Goal: Check status: Check status

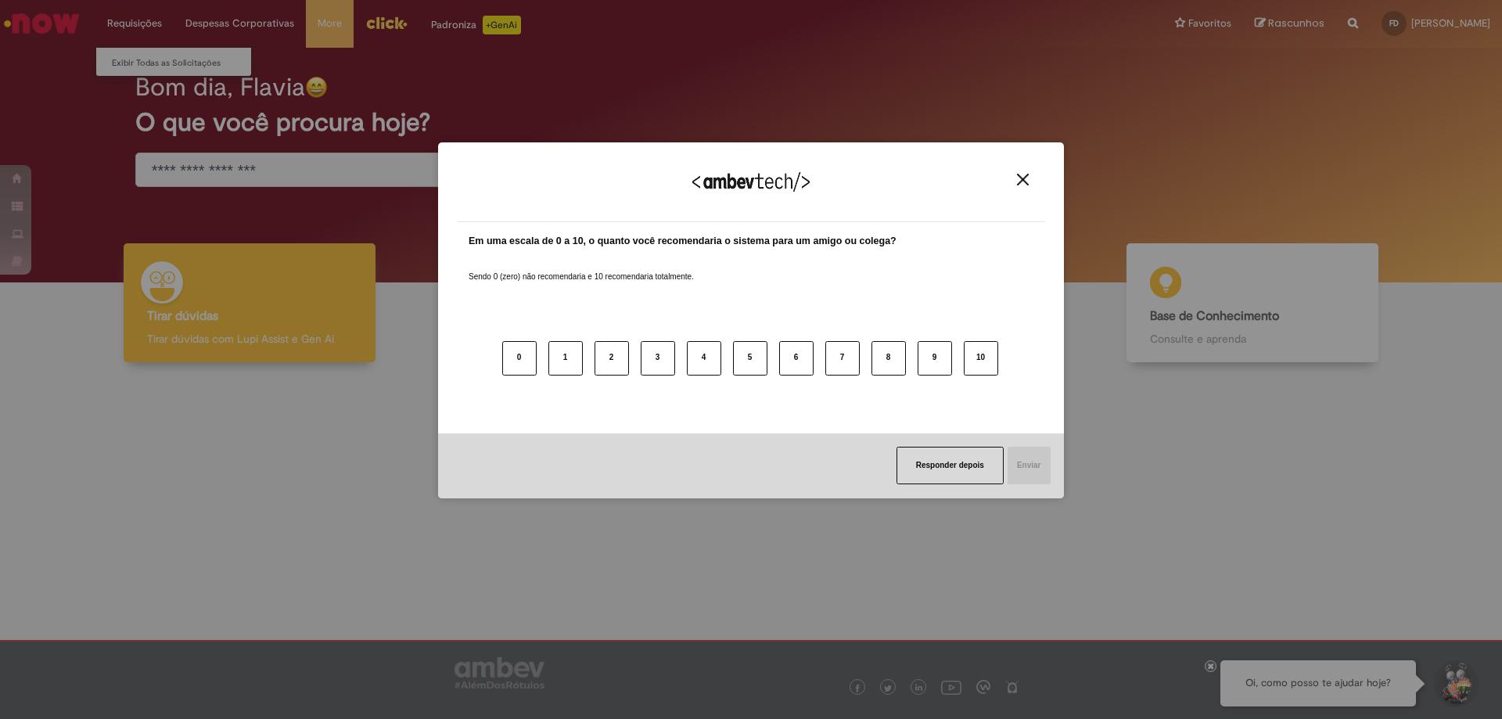
click at [125, 21] on div "Agradecemos seu feedback! Em uma escala de 0 a 10, o quanto você recomendaria o…" at bounding box center [751, 359] width 1502 height 719
click at [1022, 178] on img "Close" at bounding box center [1023, 180] width 12 height 12
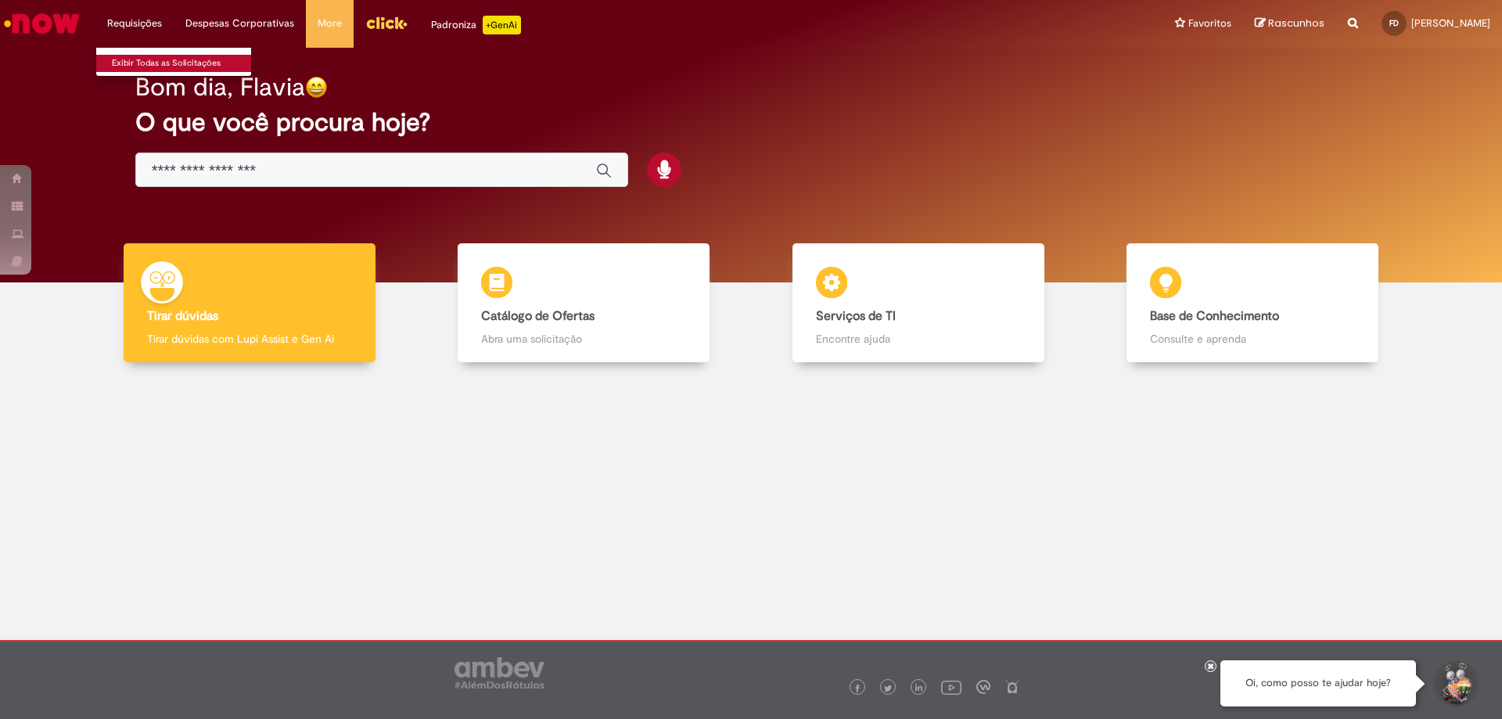
click at [149, 60] on link "Exibir Todas as Solicitações" at bounding box center [182, 63] width 172 height 17
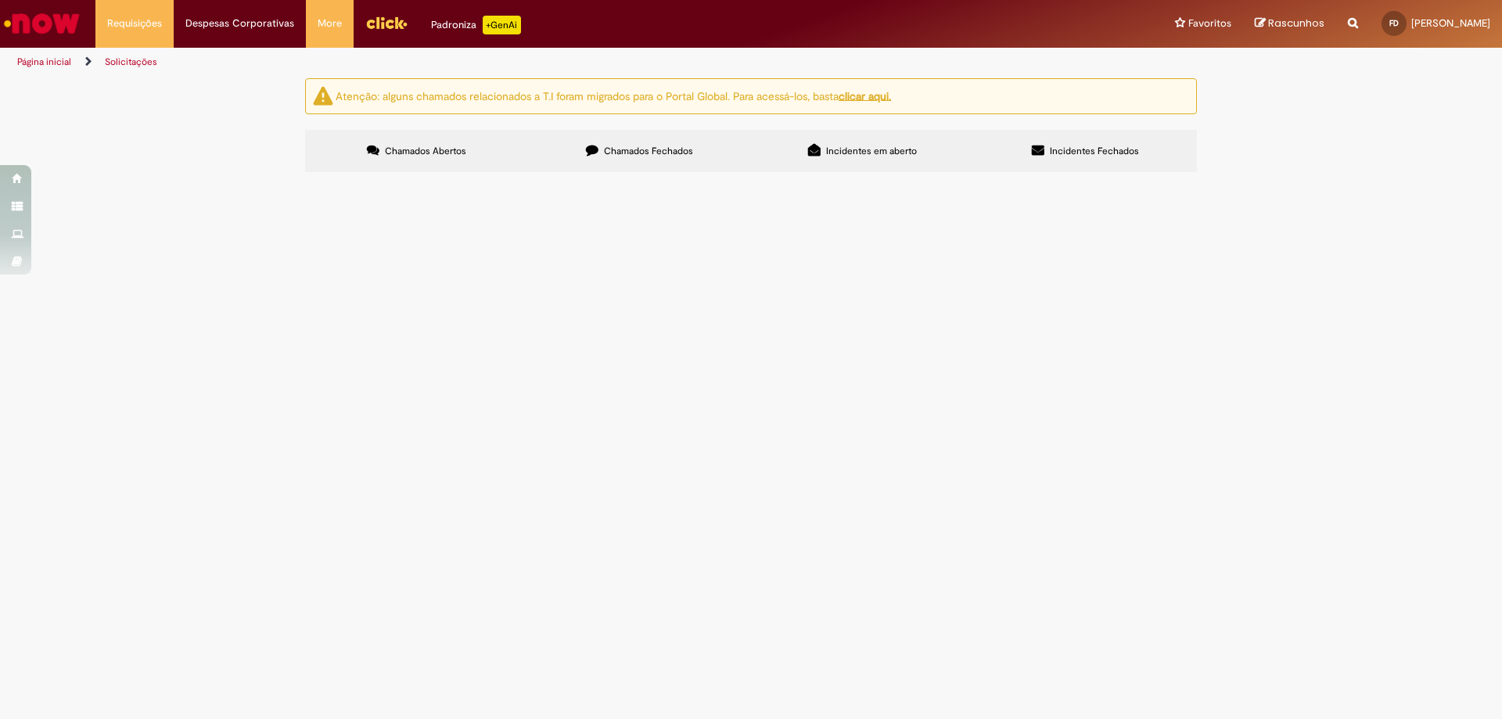
click at [602, 167] on label "Chamados Fechados" at bounding box center [639, 151] width 223 height 42
click at [0, 0] on span "Olá boa tarde, segue infos para cadastro da skol para a revenda união [PERSON_N…" at bounding box center [0, 0] width 0 height 0
click at [0, 0] on td "R13448869" at bounding box center [0, 0] width 0 height 0
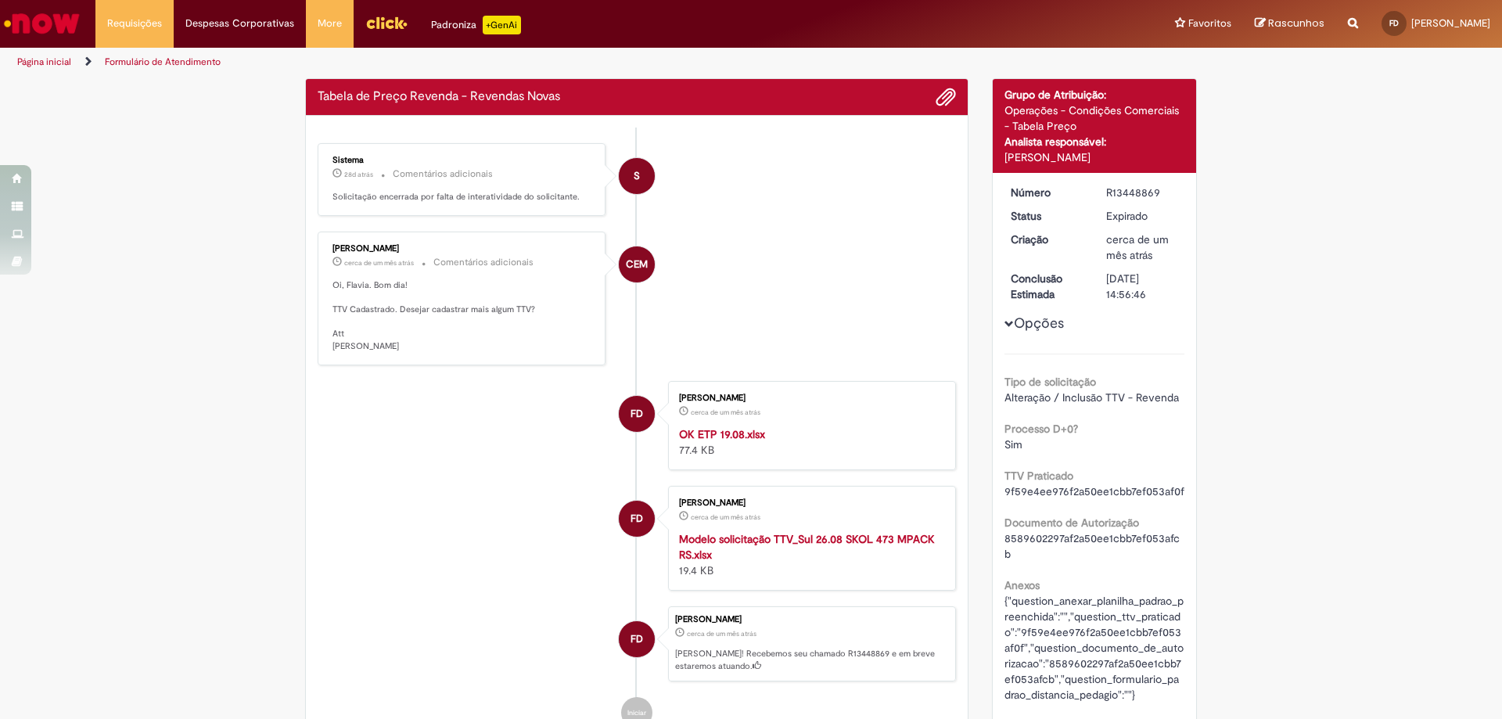
click at [355, 286] on p "Oi, Flavia. Bom dia! TTV Cadastrado. Desejar cadastrar mais algum TTV? Att [PER…" at bounding box center [463, 316] width 261 height 74
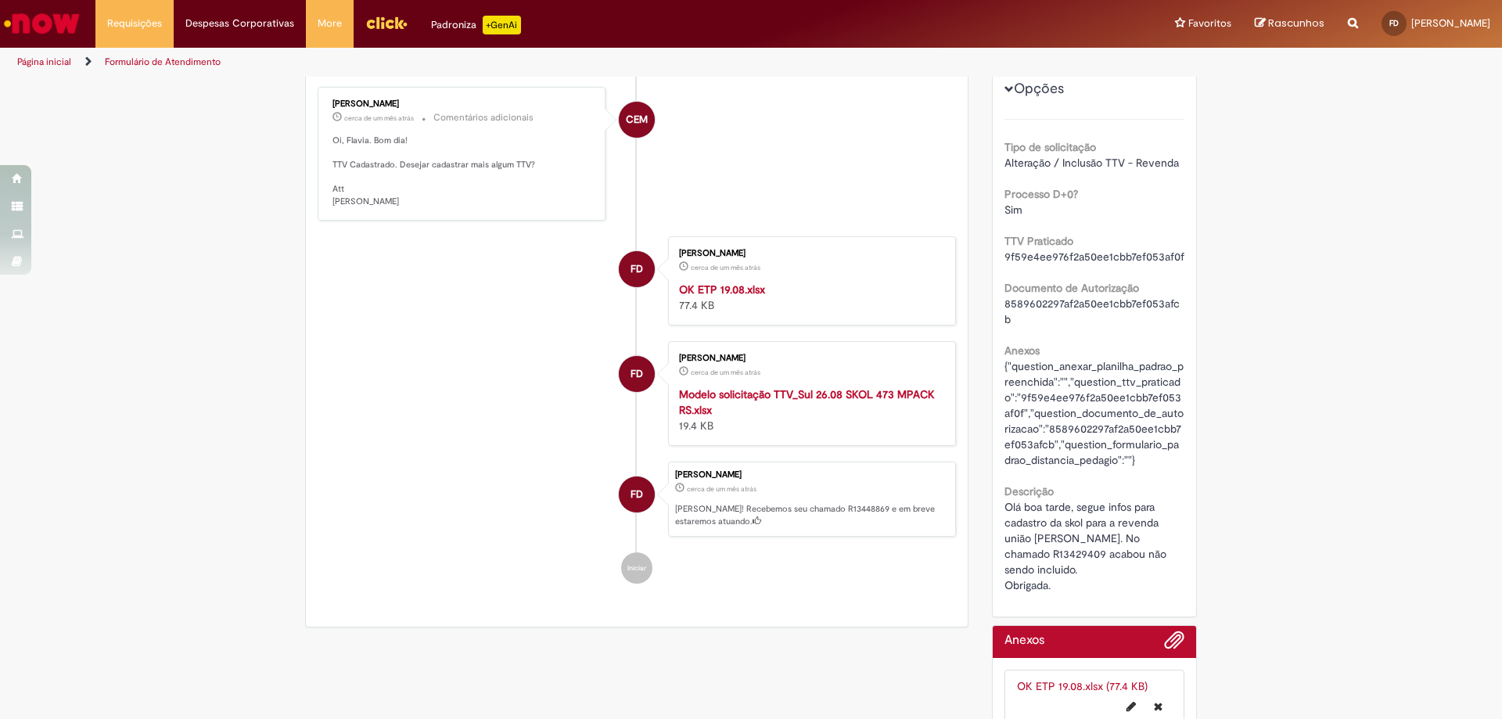
scroll to position [325, 0]
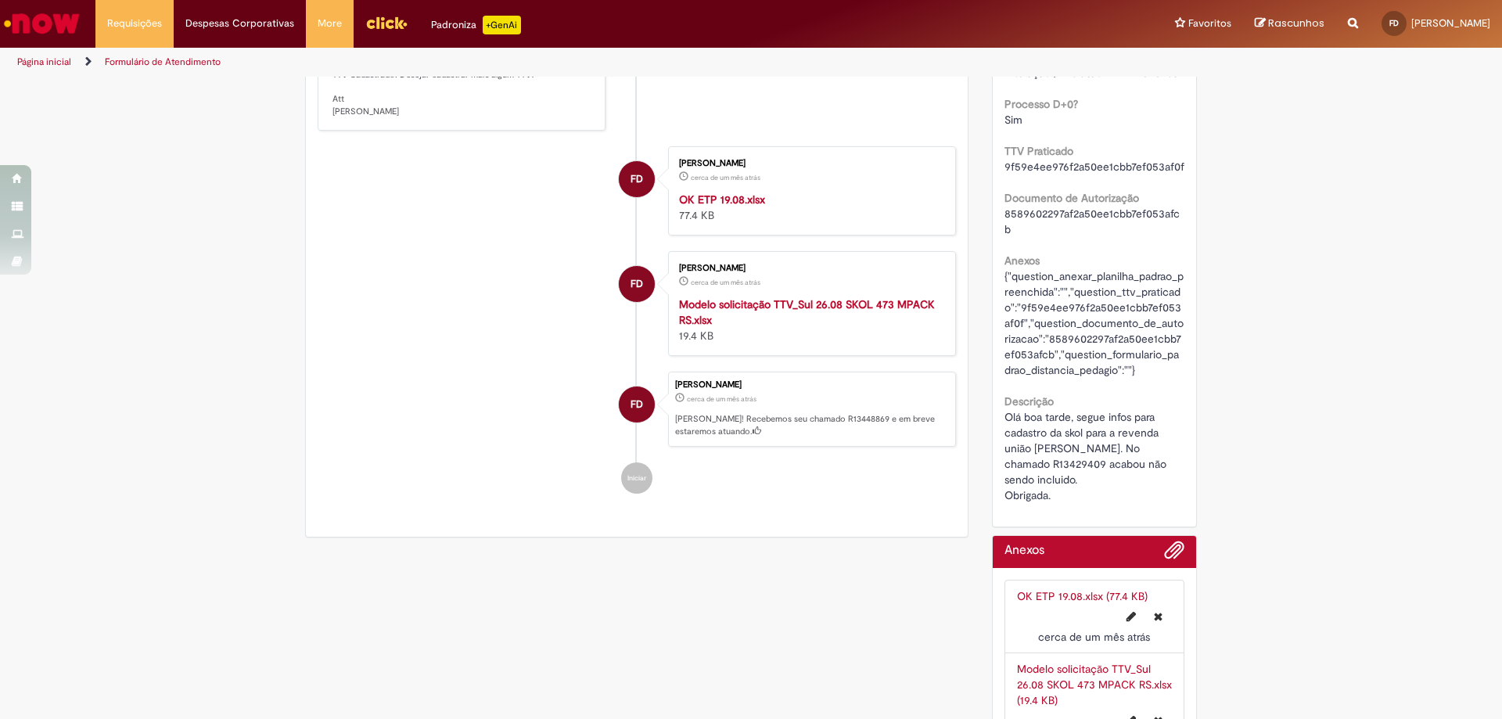
click at [739, 300] on strong "Modelo solicitação TTV_Sul 26.08 SKOL 473 MPACK RS.xlsx" at bounding box center [807, 312] width 256 height 30
